Goal: Task Accomplishment & Management: Manage account settings

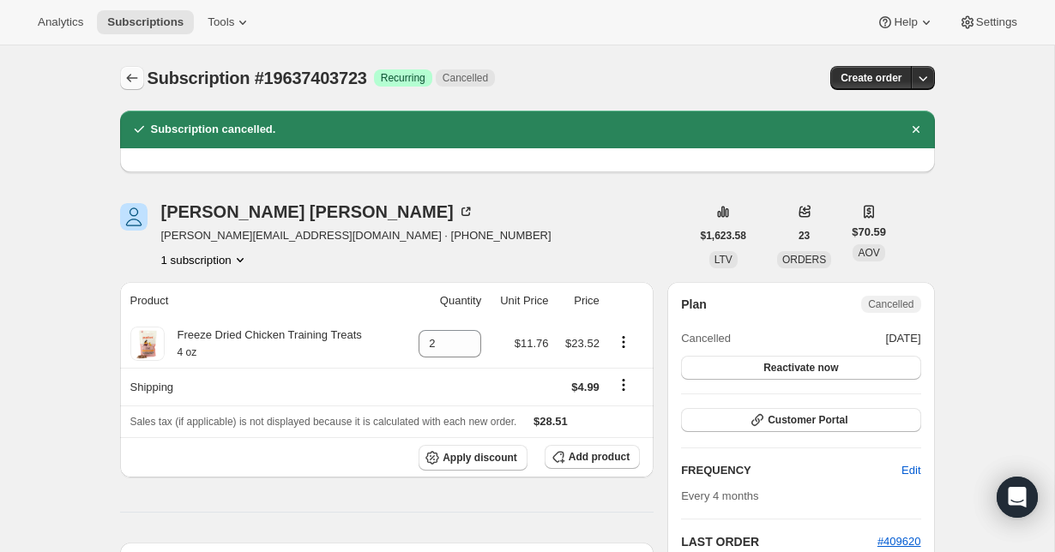
click at [132, 80] on icon "Subscriptions" at bounding box center [132, 77] width 17 height 17
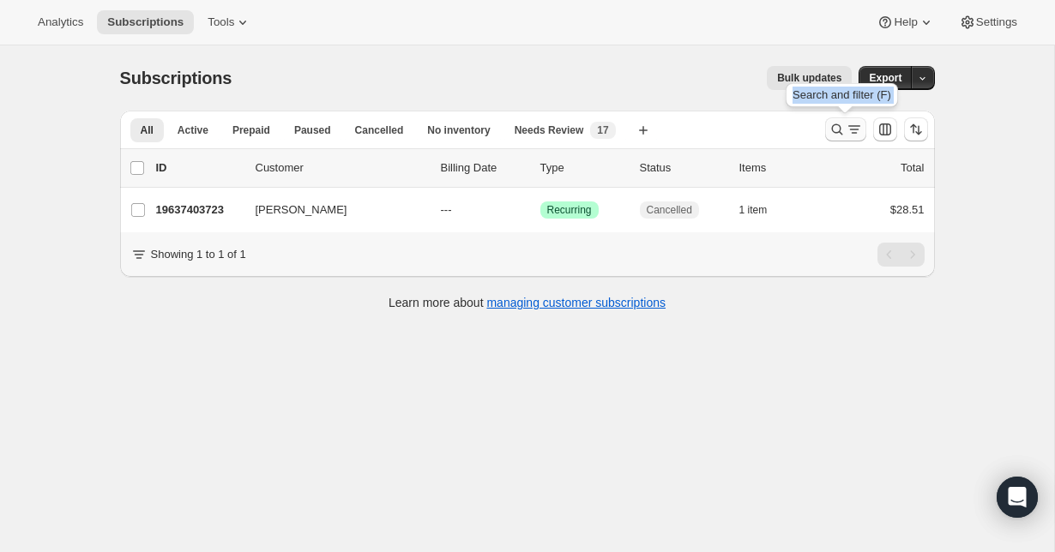
click at [854, 131] on icon "Search and filter results" at bounding box center [854, 129] width 17 height 17
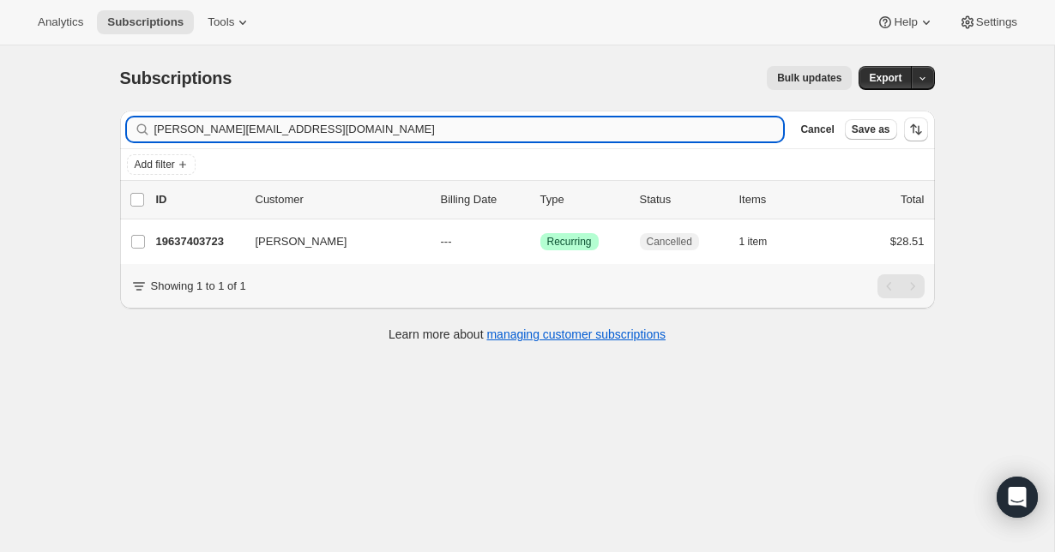
click at [368, 140] on input "[PERSON_NAME][EMAIL_ADDRESS][DOMAIN_NAME]" at bounding box center [469, 130] width 630 height 24
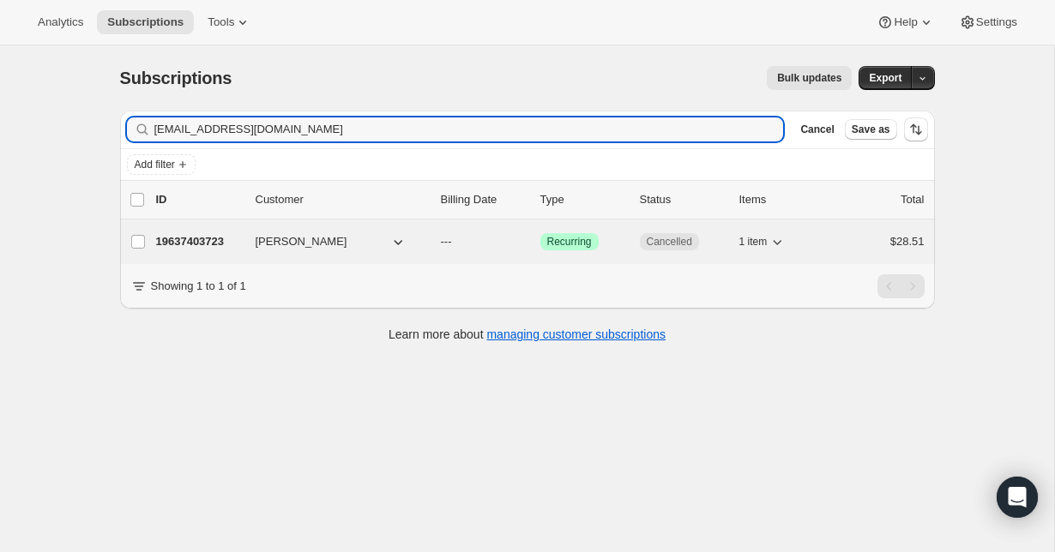
type input "[EMAIL_ADDRESS][DOMAIN_NAME]"
click at [202, 243] on p "20337328203" at bounding box center [199, 241] width 86 height 17
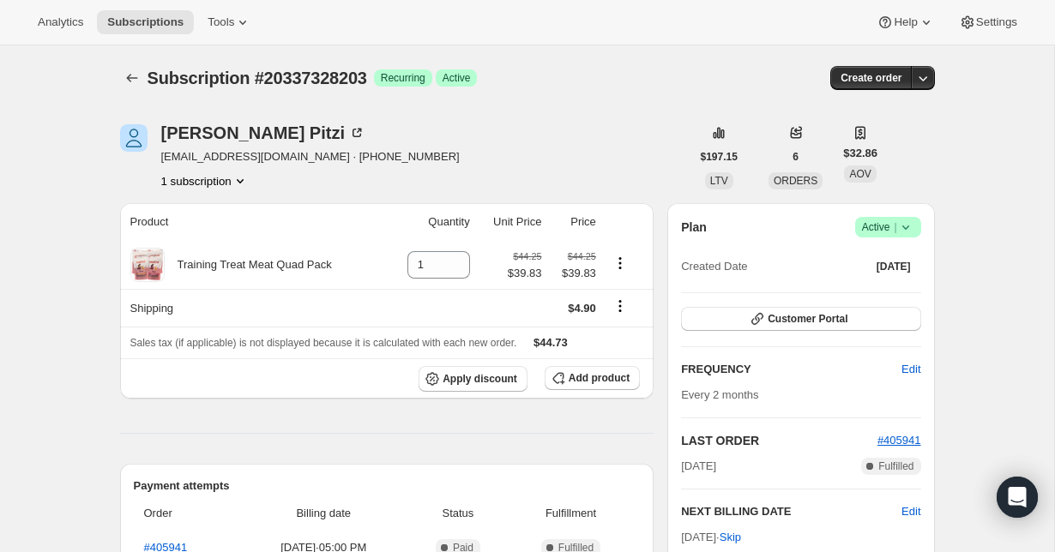
click at [915, 233] on span "Success Active |" at bounding box center [888, 227] width 66 height 21
click at [901, 285] on span "Cancel subscription" at bounding box center [881, 290] width 97 height 13
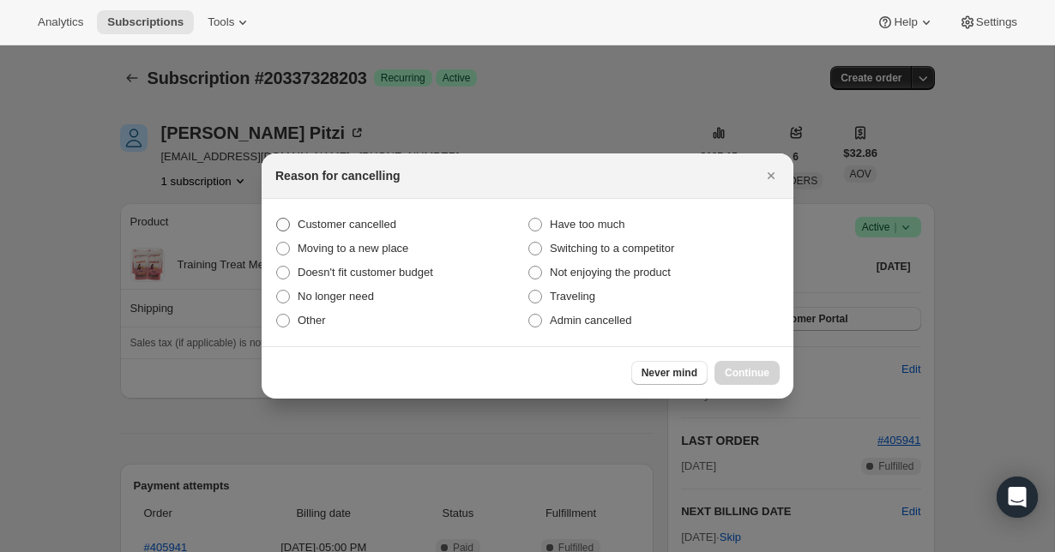
click at [389, 223] on span "Customer cancelled" at bounding box center [347, 224] width 99 height 13
click at [277, 219] on input "Customer cancelled" at bounding box center [276, 218] width 1 height 1
radio input "true"
click at [733, 390] on div "Never mind Continue" at bounding box center [528, 373] width 532 height 52
click at [733, 377] on span "Continue" at bounding box center [747, 373] width 45 height 14
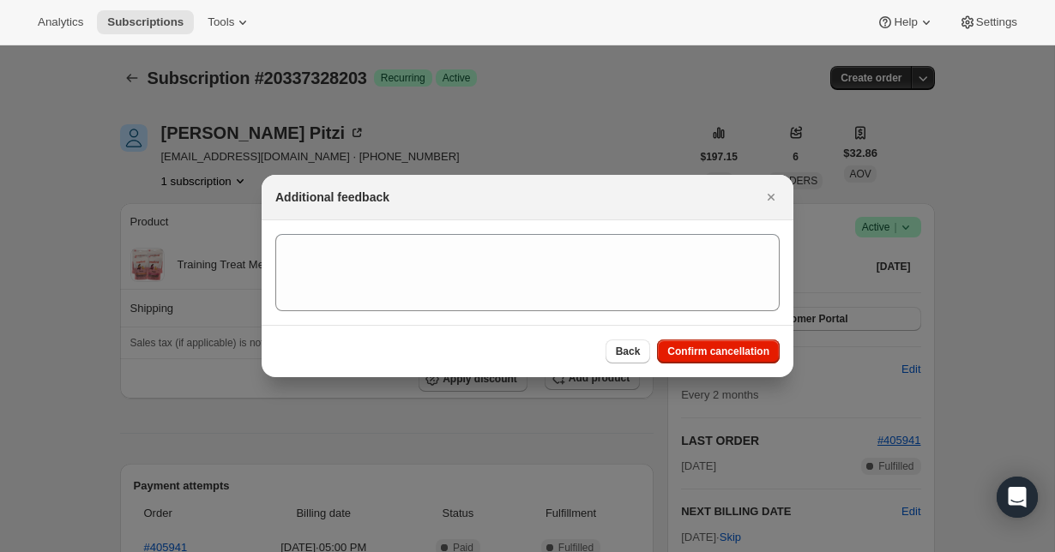
click at [716, 338] on div "Back Confirm cancellation" at bounding box center [528, 351] width 532 height 52
click at [716, 356] on span "Confirm cancellation" at bounding box center [718, 352] width 102 height 14
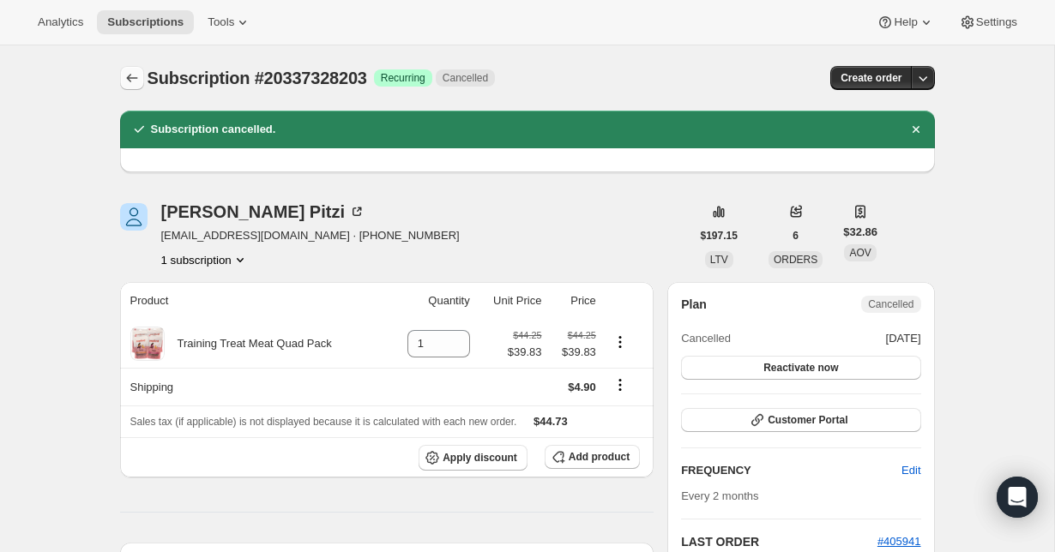
click at [124, 69] on button "Subscriptions" at bounding box center [132, 78] width 24 height 24
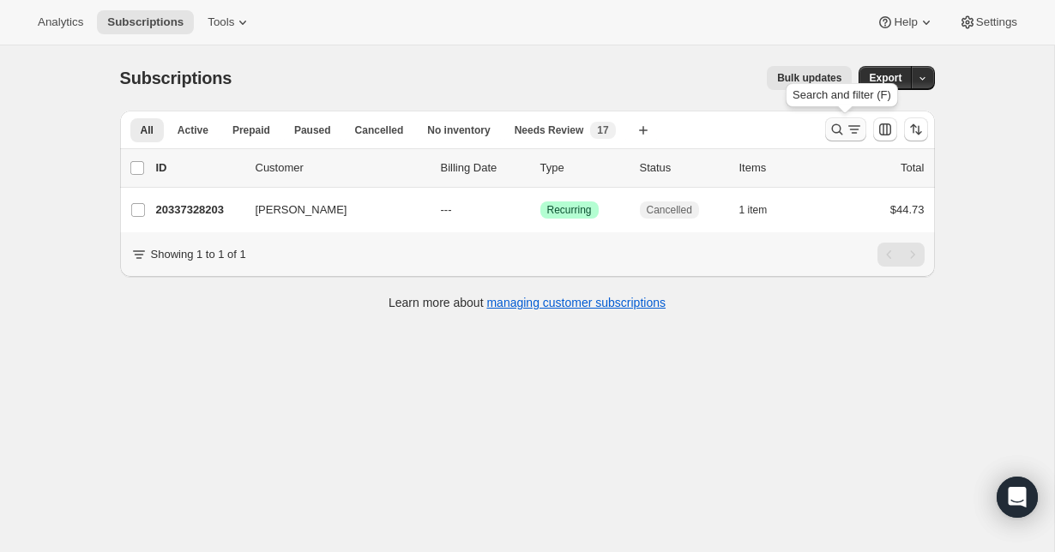
click at [842, 131] on icon "Search and filter results" at bounding box center [837, 129] width 17 height 17
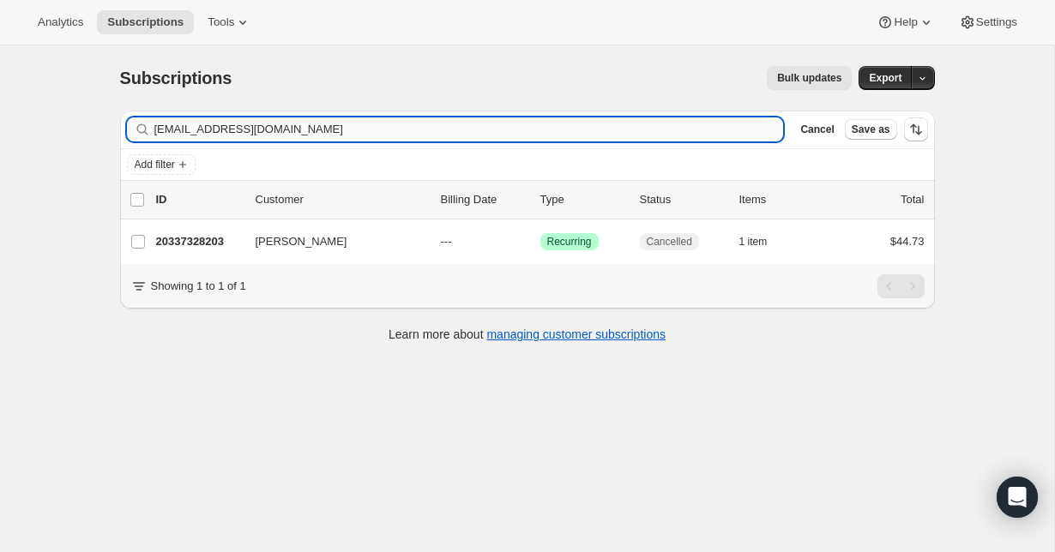
click at [342, 126] on input "[EMAIL_ADDRESS][DOMAIN_NAME]" at bounding box center [469, 130] width 630 height 24
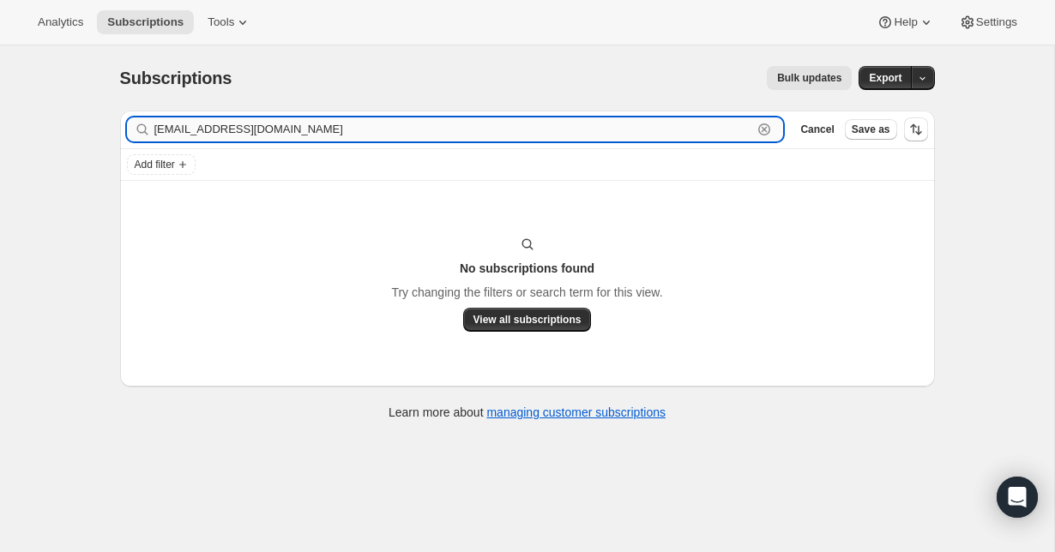
click at [282, 131] on input "[EMAIL_ADDRESS][DOMAIN_NAME]" at bounding box center [453, 130] width 599 height 24
paste input "[PERSON_NAME]"
type input "[EMAIL_ADDRESS][DOMAIN_NAME]"
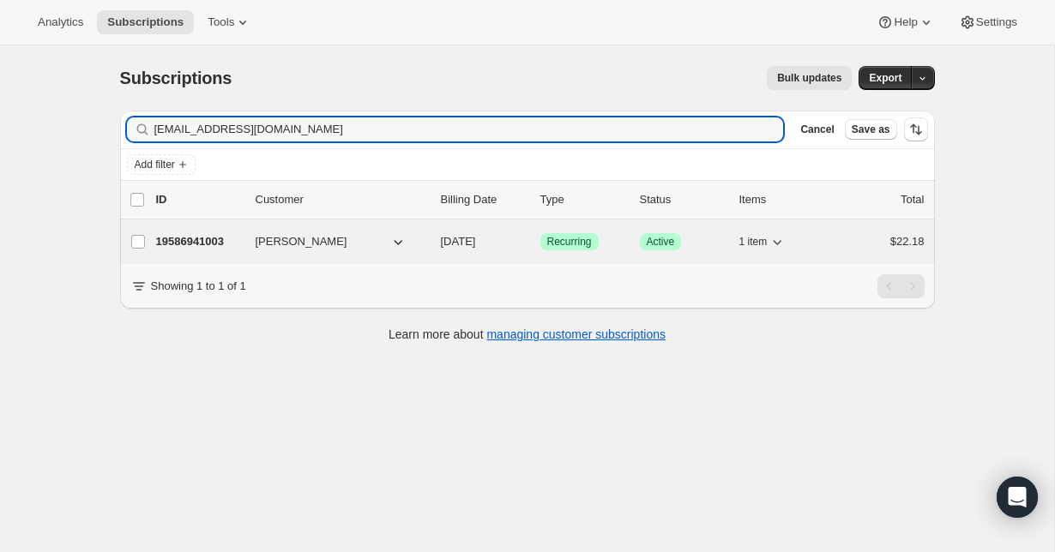
click at [201, 234] on p "19586941003" at bounding box center [199, 241] width 86 height 17
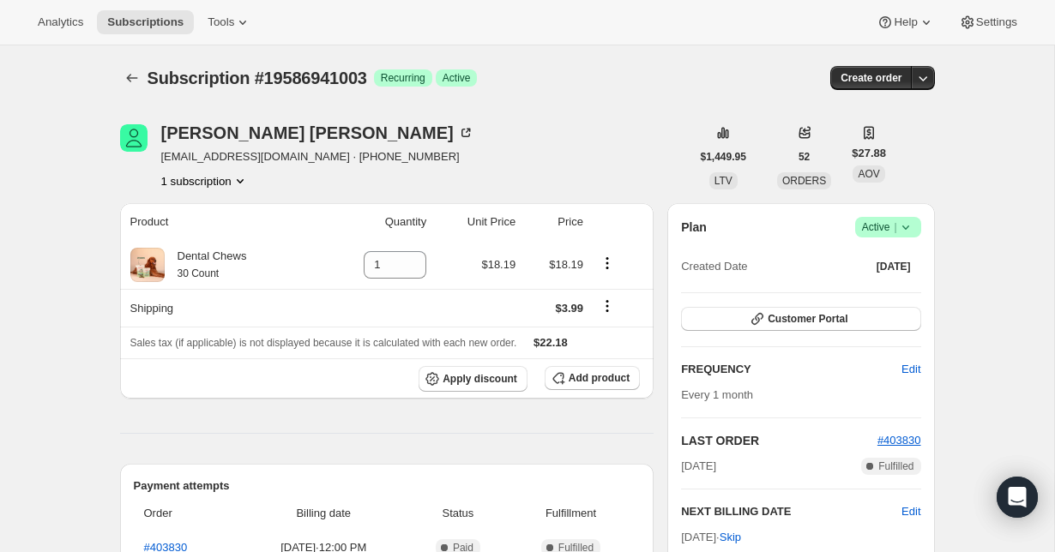
click at [914, 231] on span "Success Active |" at bounding box center [888, 227] width 66 height 21
click at [921, 287] on span "Cancel subscription" at bounding box center [881, 290] width 97 height 13
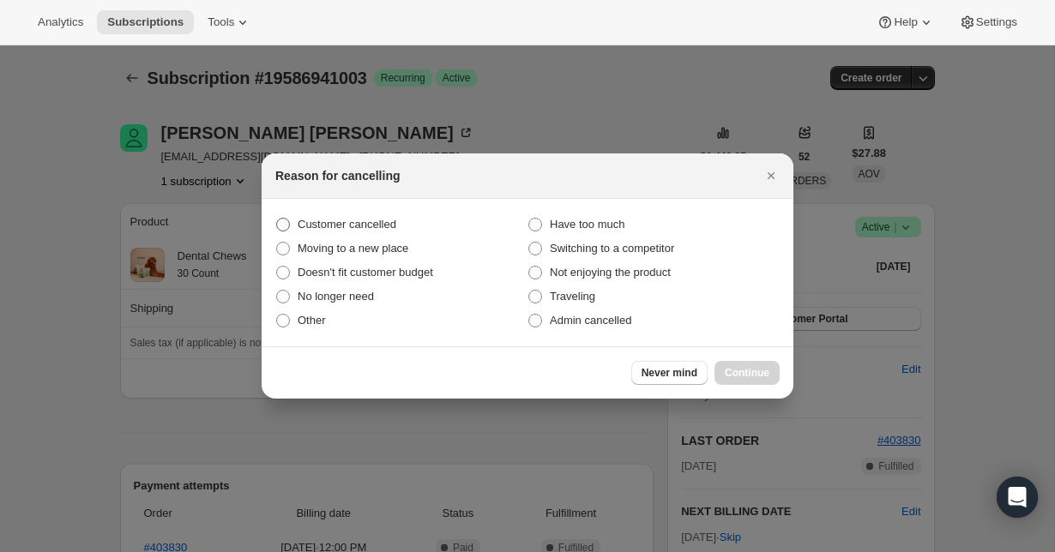
click at [371, 225] on span "Customer cancelled" at bounding box center [347, 224] width 99 height 13
click at [277, 219] on input "Customer cancelled" at bounding box center [276, 218] width 1 height 1
radio input "true"
click at [750, 376] on span "Continue" at bounding box center [747, 373] width 45 height 14
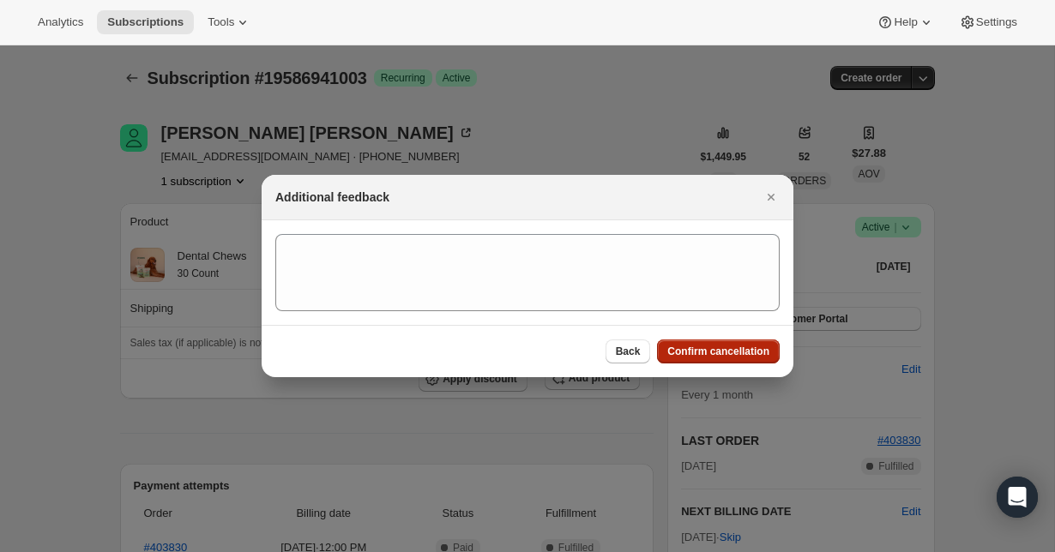
click at [751, 343] on button "Confirm cancellation" at bounding box center [718, 352] width 123 height 24
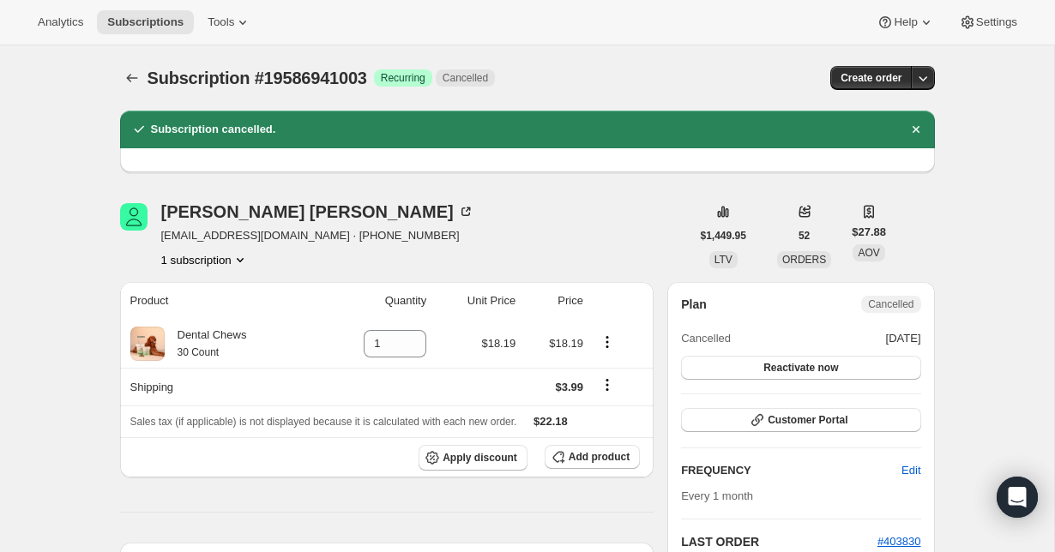
click at [927, 135] on div "Subscription cancelled." at bounding box center [527, 130] width 815 height 38
click at [918, 118] on button "Dismiss notification" at bounding box center [916, 130] width 24 height 24
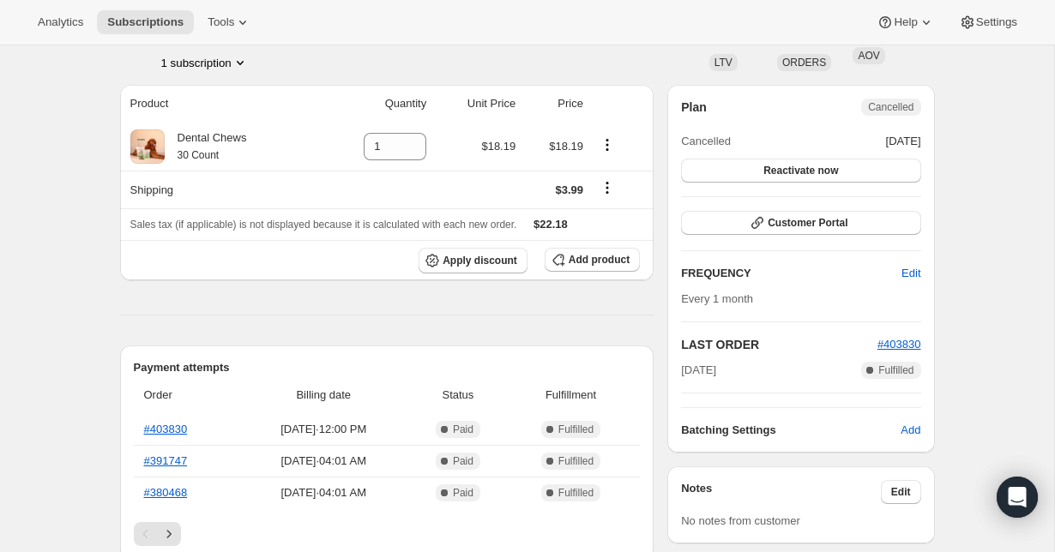
scroll to position [121, 0]
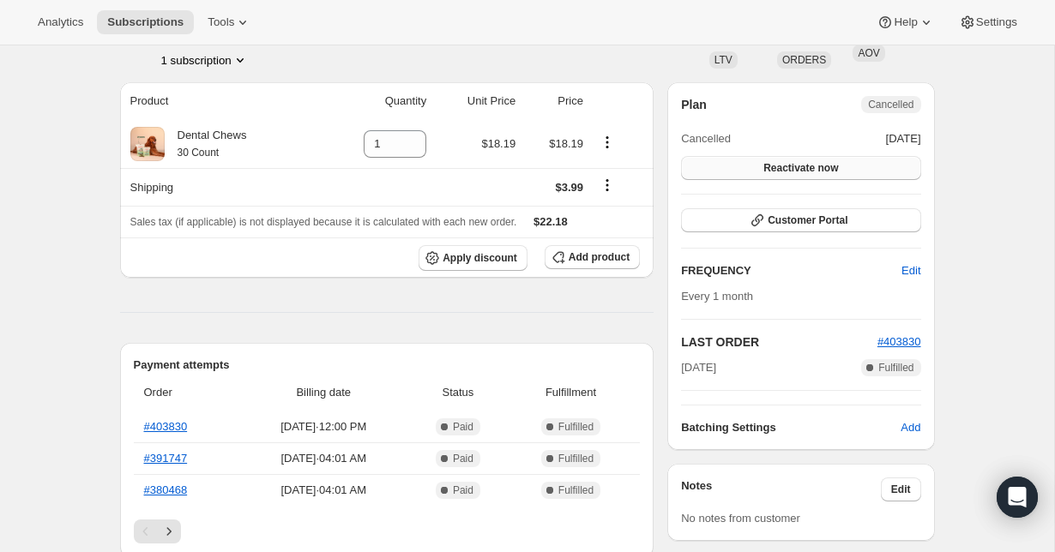
click at [824, 172] on span "Reactivate now" at bounding box center [801, 168] width 75 height 14
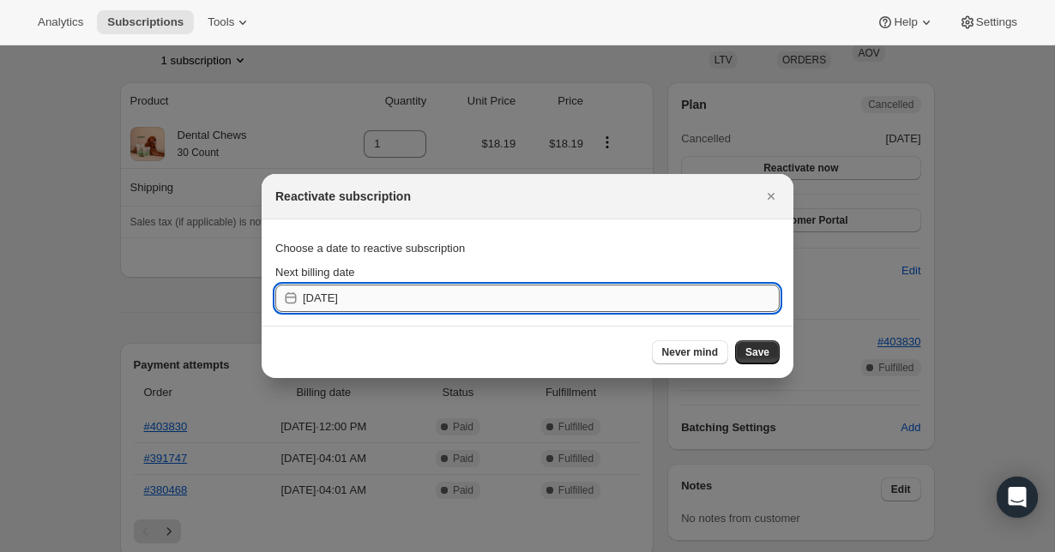
click at [365, 294] on input "[DATE]" at bounding box center [541, 298] width 477 height 27
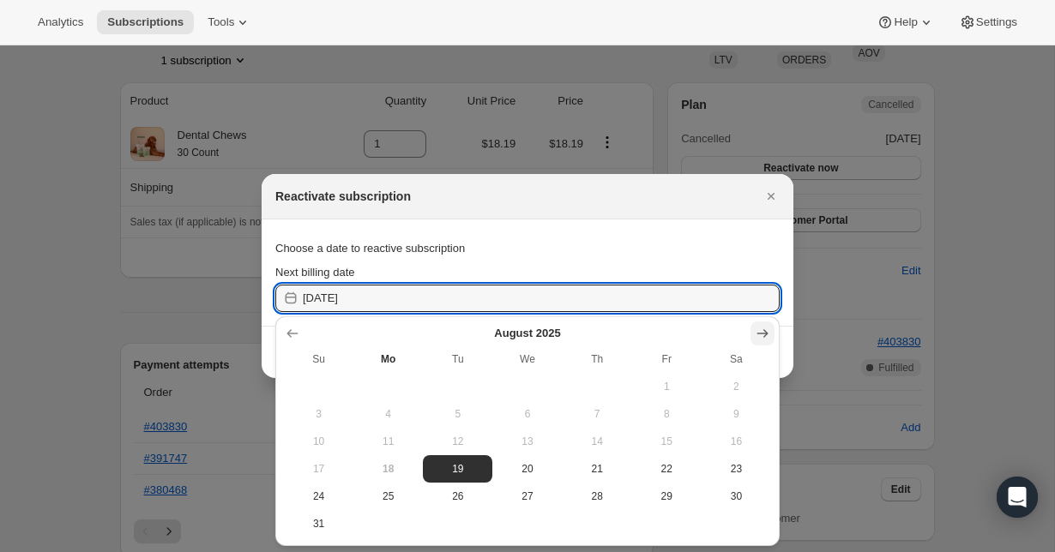
click at [764, 335] on icon "Show next month, September 2025" at bounding box center [762, 333] width 17 height 17
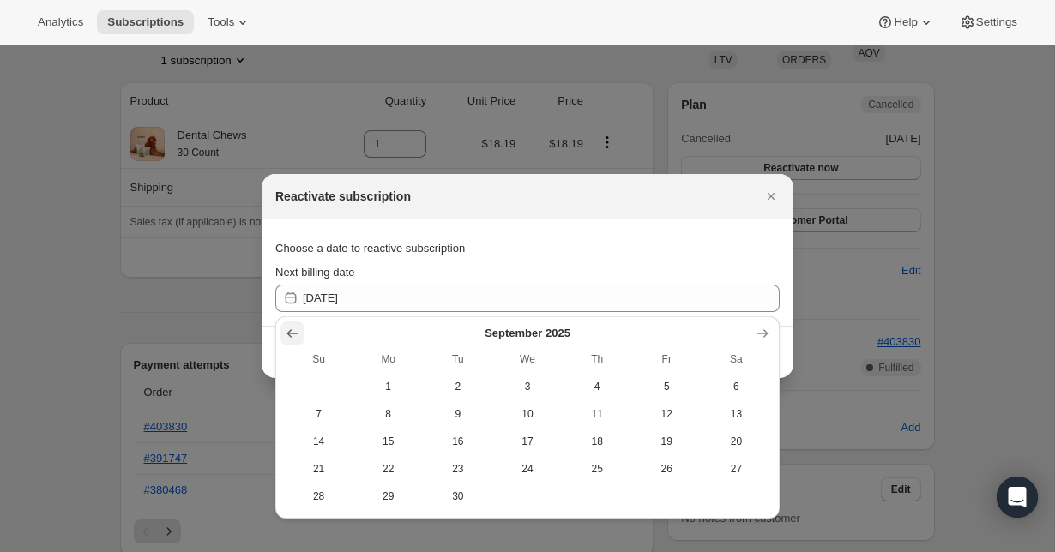
click at [293, 330] on icon "Show previous month, August 2025" at bounding box center [292, 333] width 17 height 17
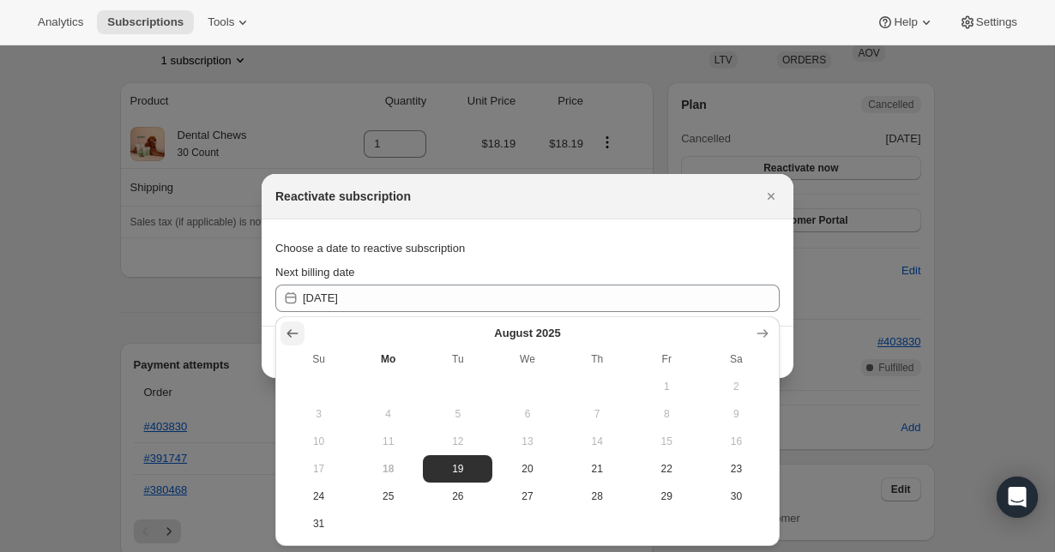
click at [292, 329] on icon "Show previous month, July 2025" at bounding box center [292, 333] width 17 height 17
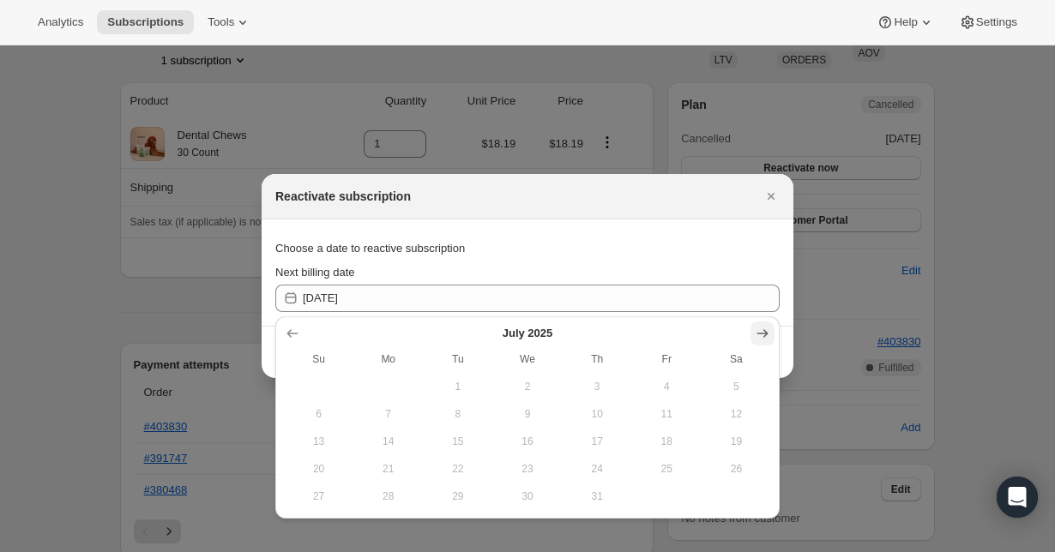
click at [767, 337] on icon "Show next month, August 2025" at bounding box center [762, 333] width 17 height 17
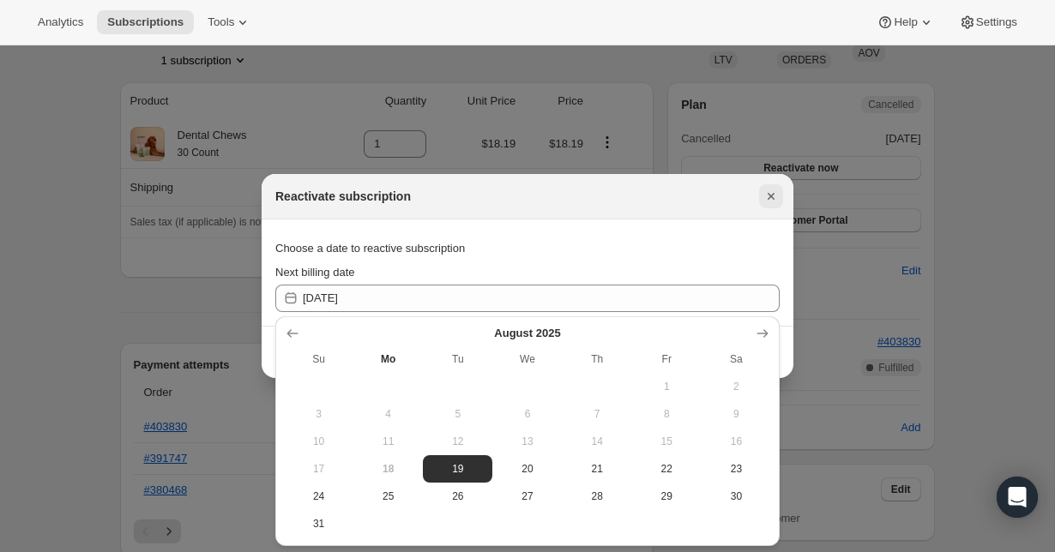
click at [765, 192] on icon "Close" at bounding box center [771, 196] width 17 height 17
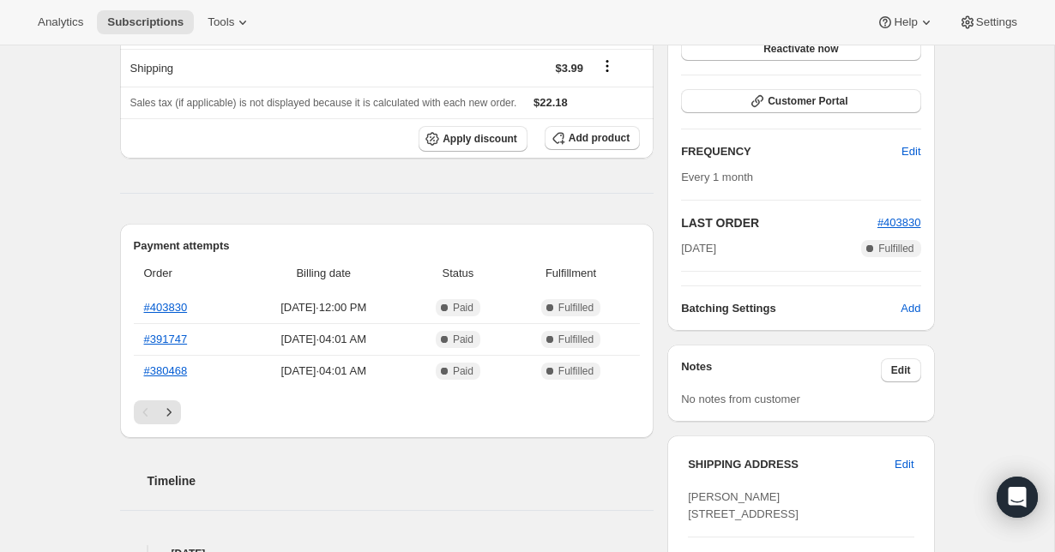
scroll to position [193, 0]
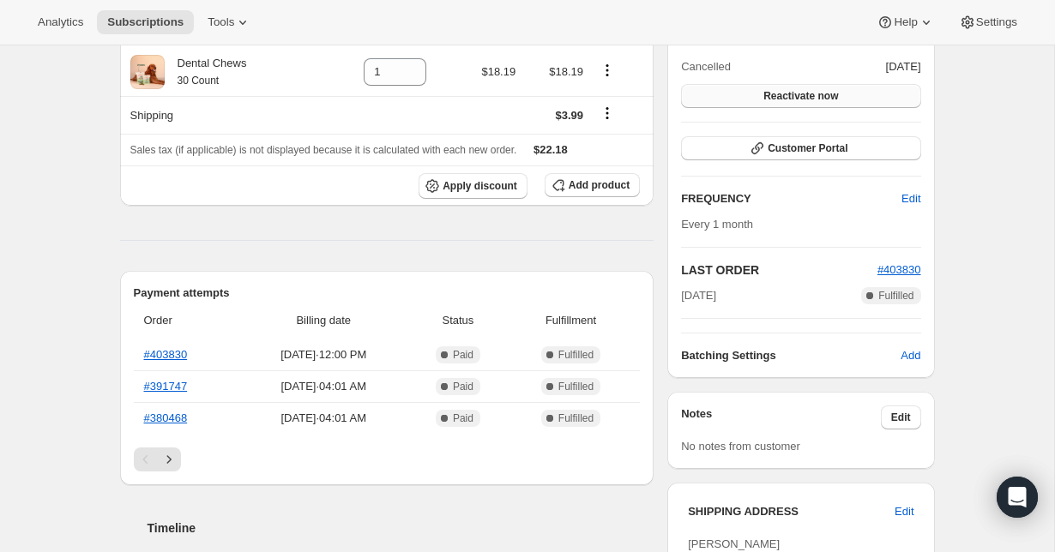
click at [835, 91] on span "Reactivate now" at bounding box center [801, 96] width 75 height 14
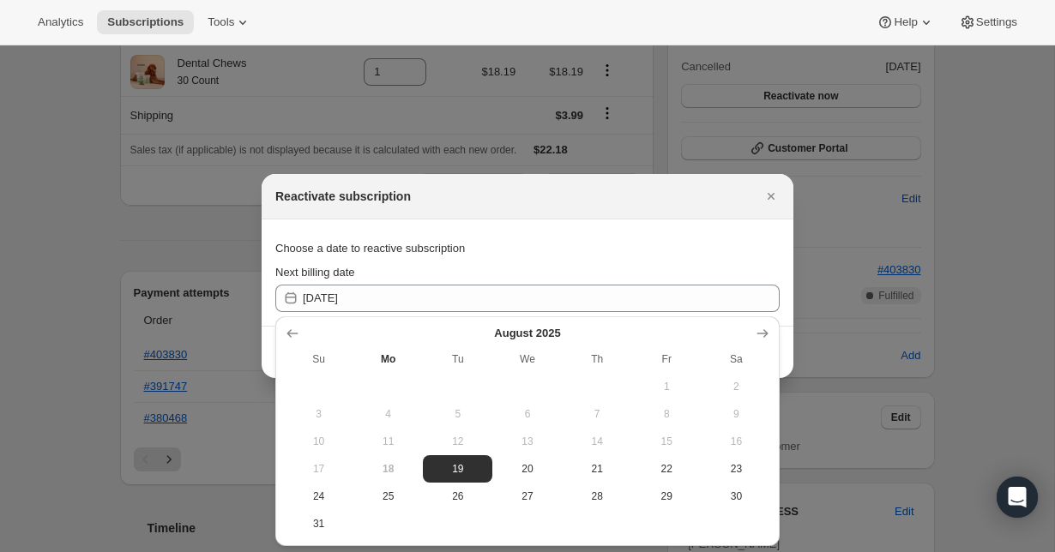
click at [776, 335] on div "[DATE] Su Mo Tu We Th Fr Sa 1 2 3 4 5 6 7 8 9 10 11 12 13 14 15 16 17 18 19 20 …" at bounding box center [527, 432] width 504 height 230
click at [770, 333] on icon "Show next month, September 2025" at bounding box center [762, 333] width 17 height 17
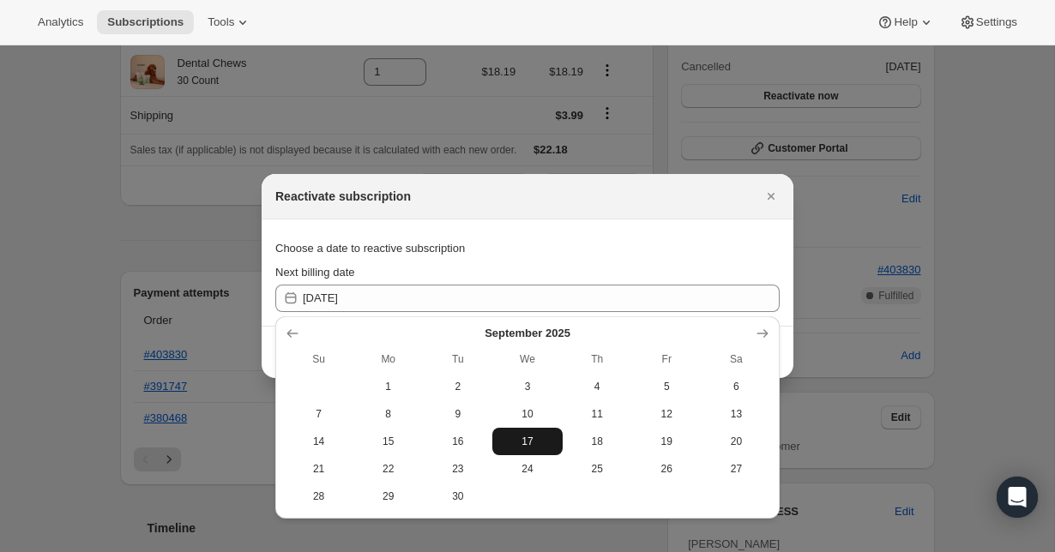
click at [541, 432] on button "17" at bounding box center [526, 441] width 69 height 27
type input "[DATE]"
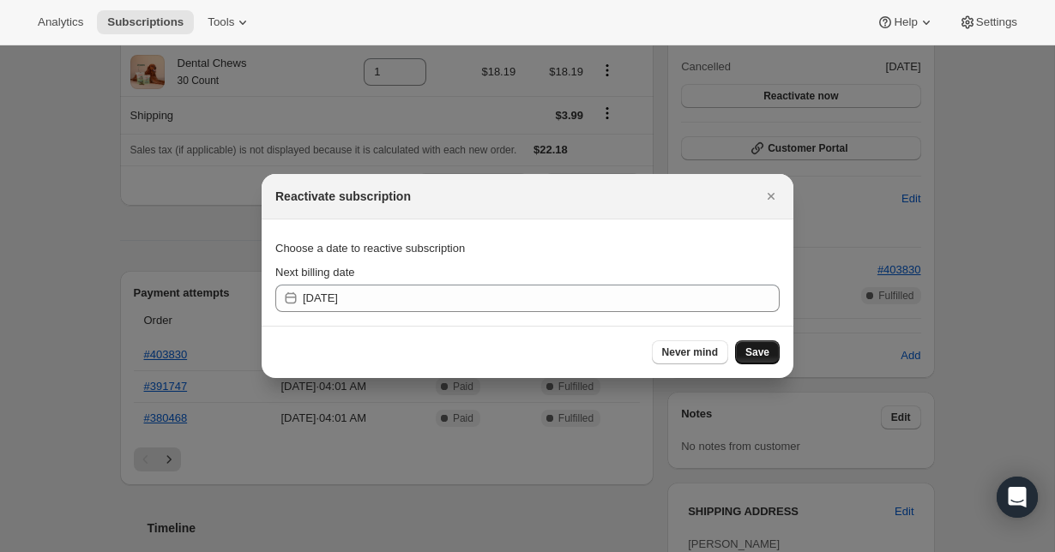
click at [765, 349] on span "Save" at bounding box center [758, 353] width 24 height 14
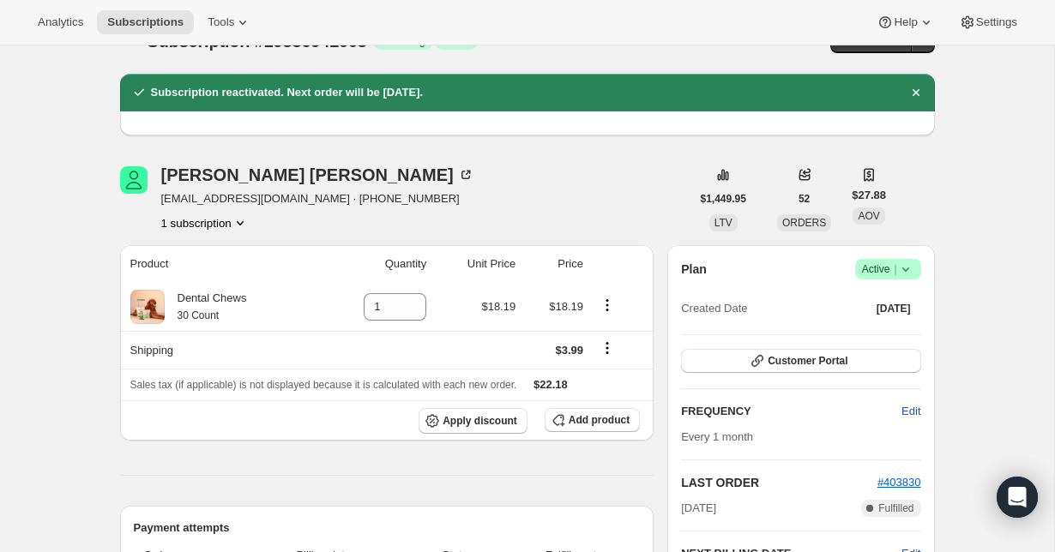
scroll to position [0, 0]
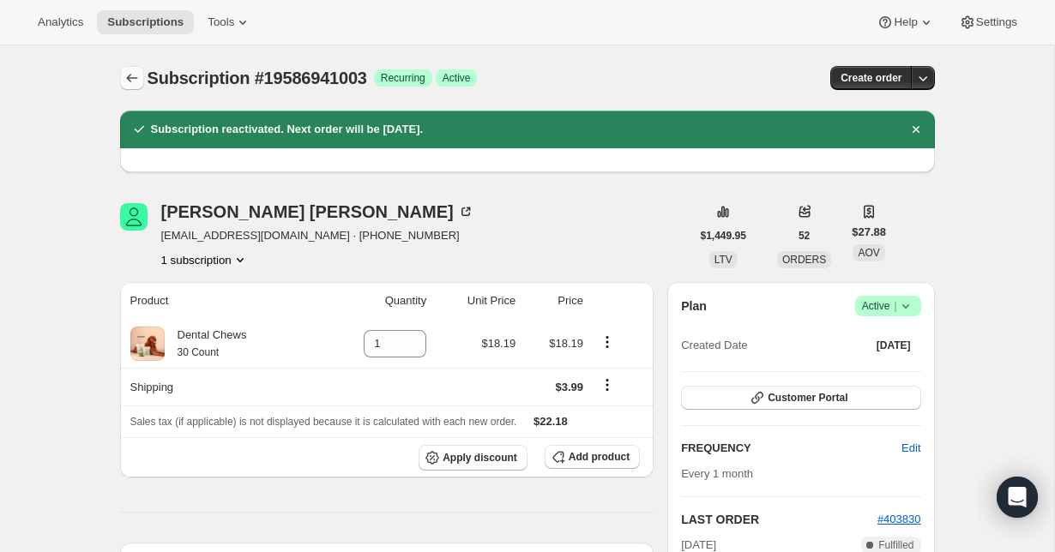
click at [129, 89] on button "Subscriptions" at bounding box center [132, 78] width 24 height 24
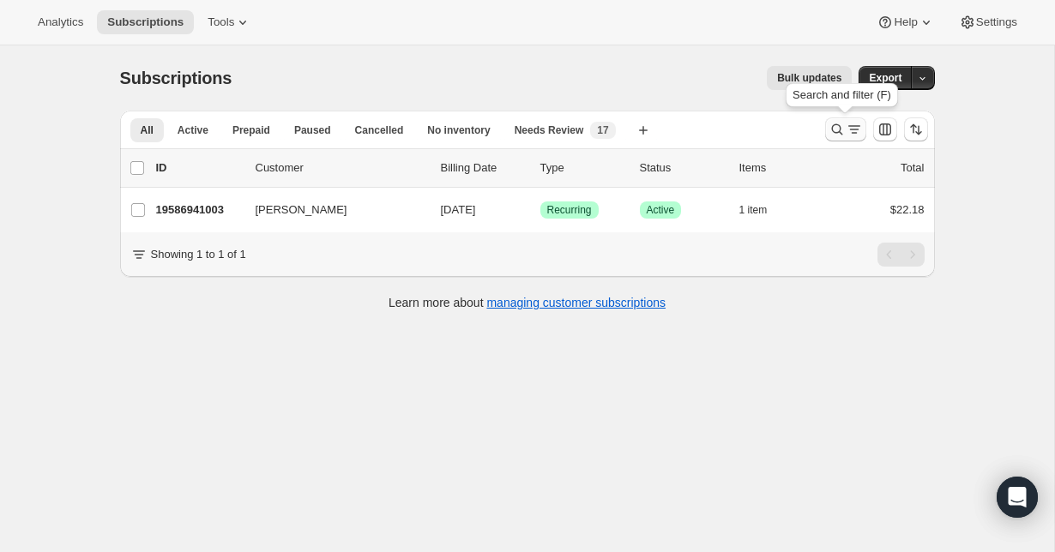
click at [846, 123] on icon "Search and filter results" at bounding box center [854, 129] width 17 height 17
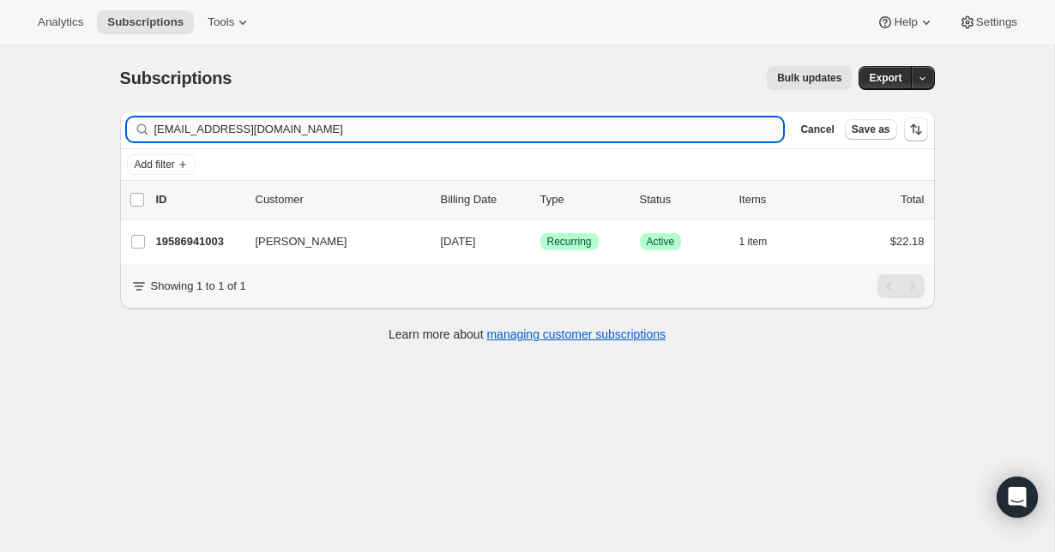
click at [398, 136] on input "[EMAIL_ADDRESS][DOMAIN_NAME]" at bounding box center [469, 130] width 630 height 24
type input "[EMAIL_ADDRESS][DOMAIN_NAME]"
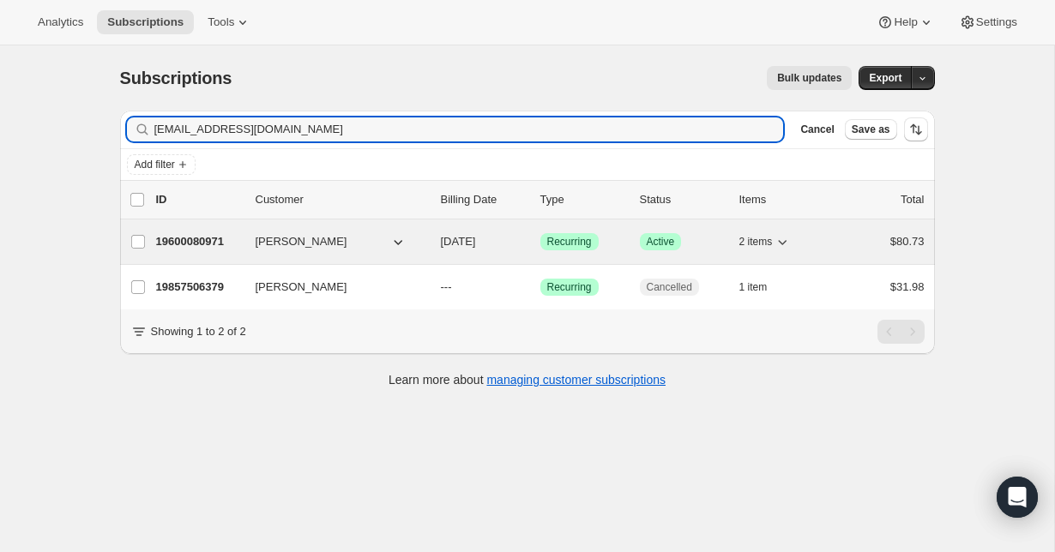
click at [188, 243] on p "19600080971" at bounding box center [199, 241] width 86 height 17
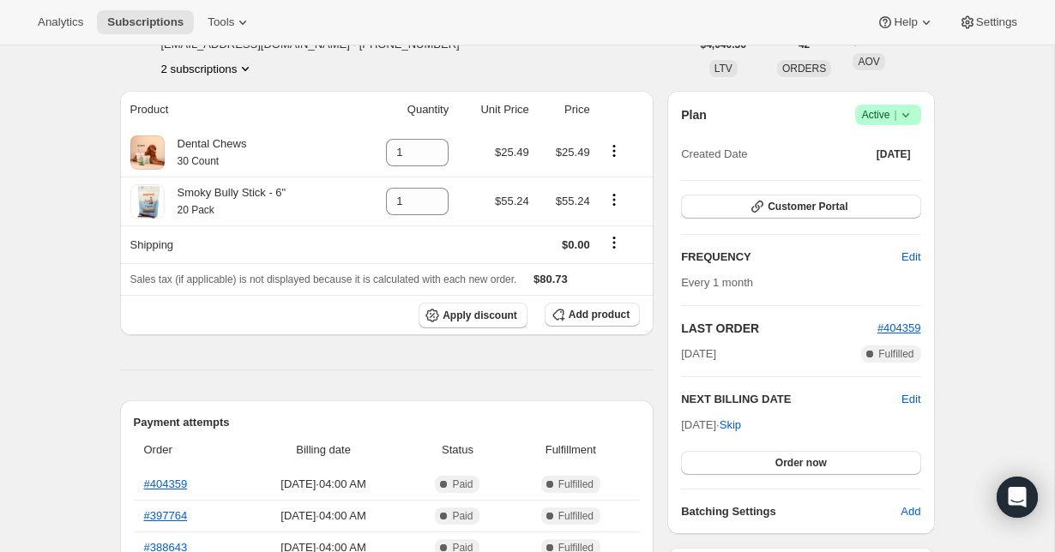
scroll to position [111, 0]
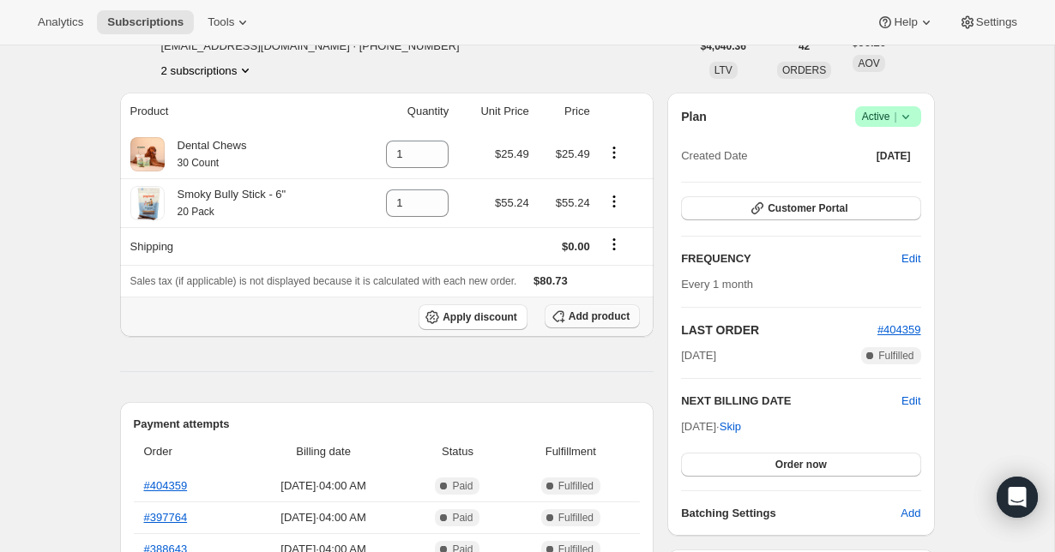
click at [617, 319] on span "Add product" at bounding box center [599, 317] width 61 height 14
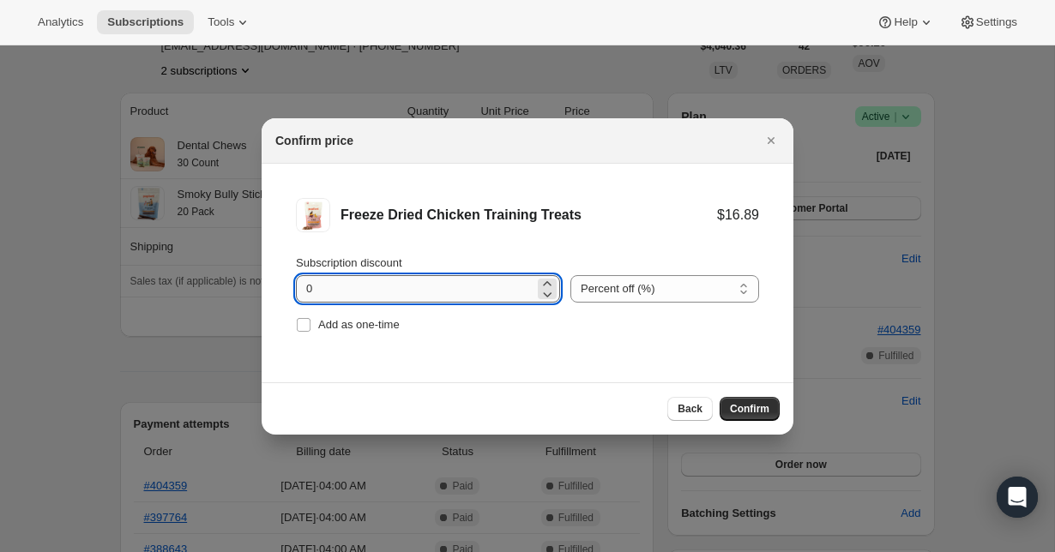
click at [427, 290] on input "0" at bounding box center [415, 288] width 238 height 27
type input "10"
click at [773, 412] on button "Confirm" at bounding box center [750, 409] width 60 height 24
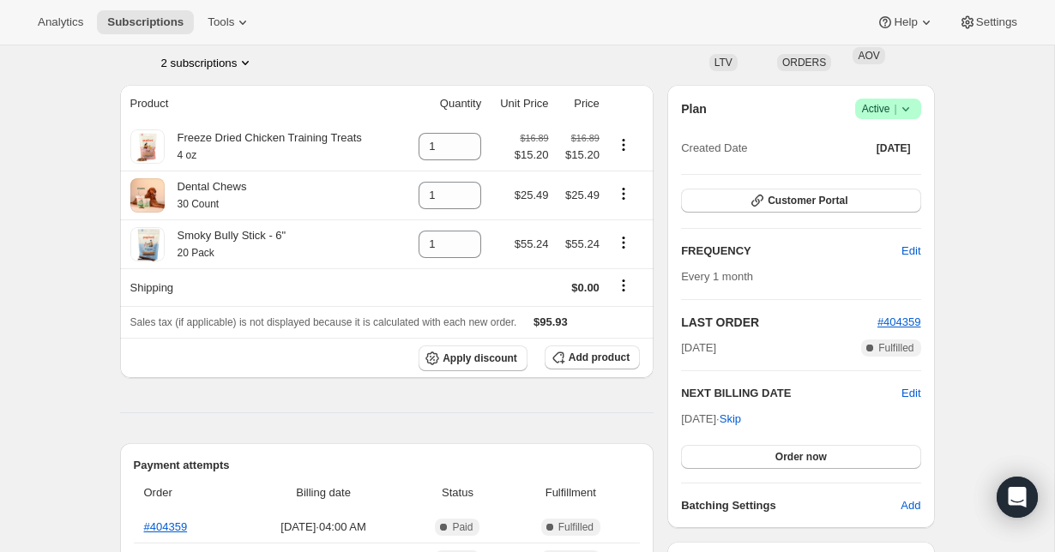
scroll to position [93, 0]
